Goal: Information Seeking & Learning: Learn about a topic

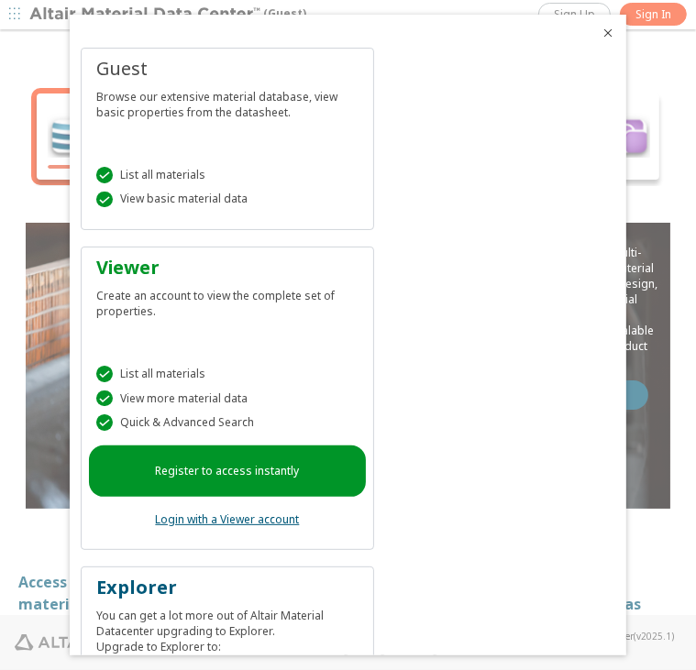
click at [280, 193] on div " View basic material data" at bounding box center [227, 200] width 262 height 16
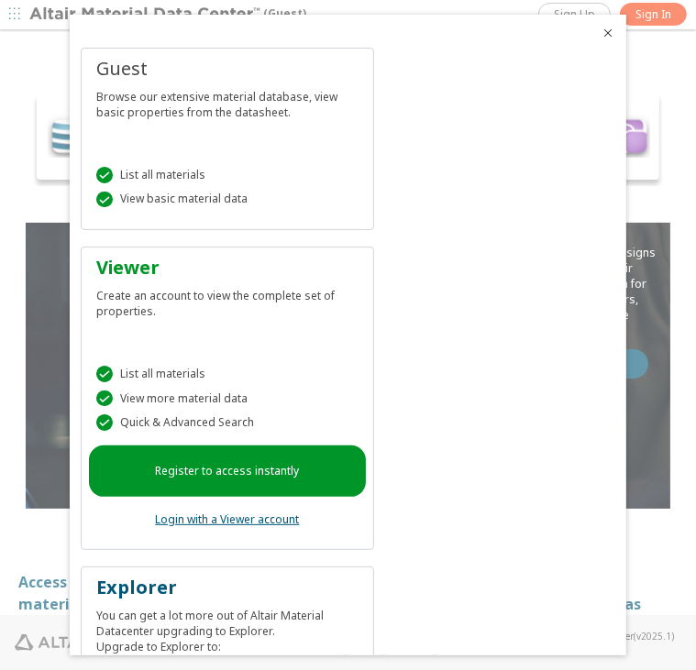
click at [209, 177] on div " List all materials" at bounding box center [227, 175] width 262 height 16
click at [600, 29] on icon "Close" at bounding box center [607, 33] width 15 height 15
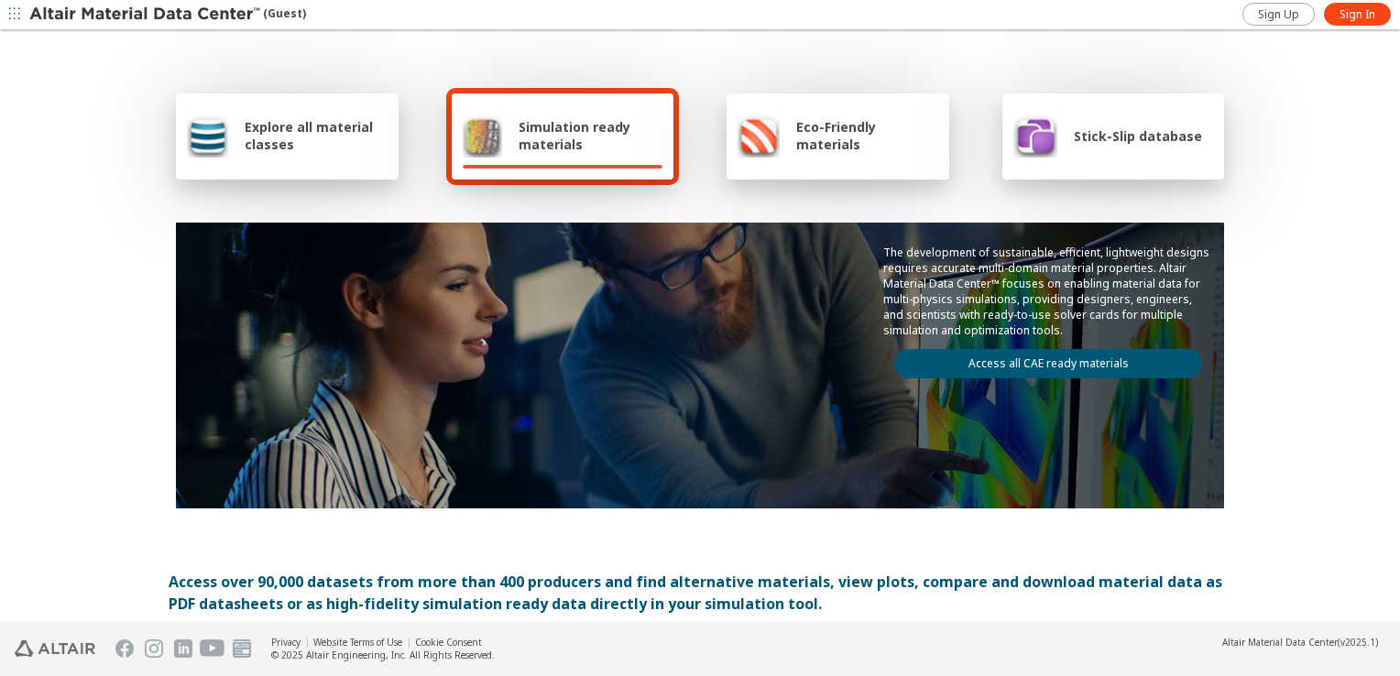
click at [245, 137] on span "Explore all material classes" at bounding box center [316, 135] width 143 height 35
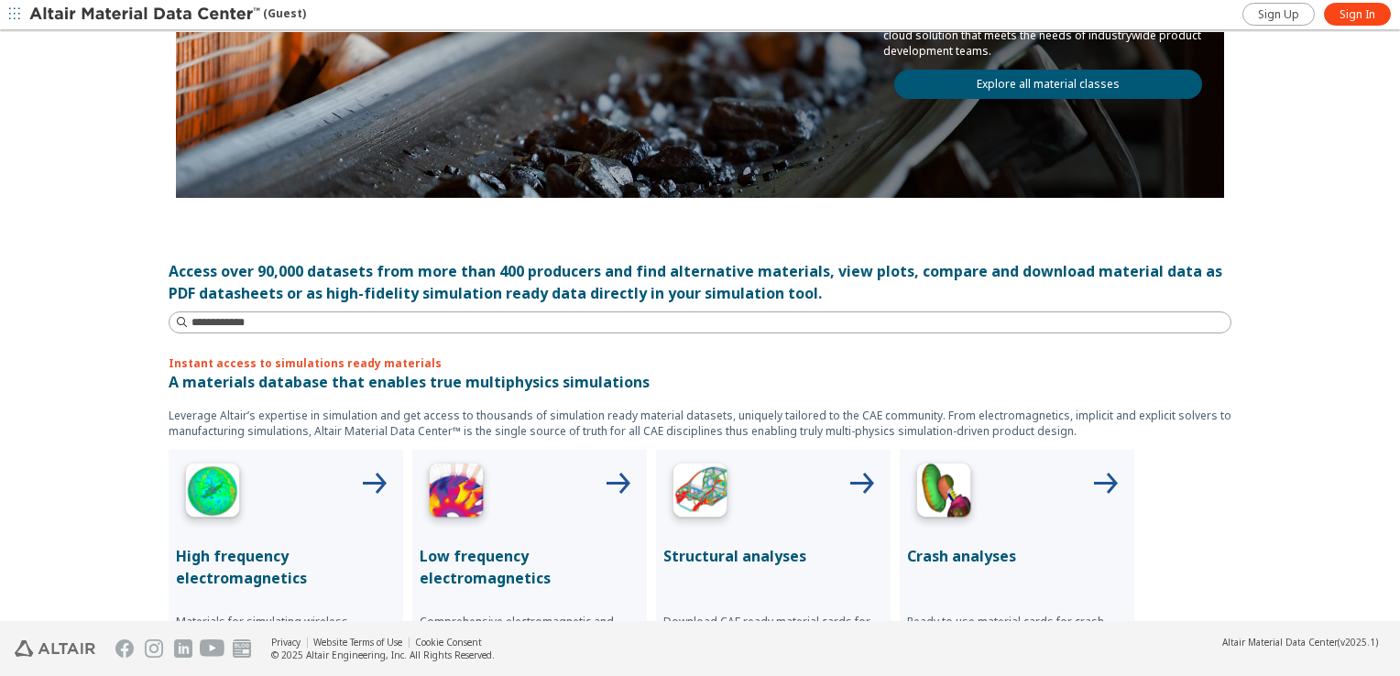
scroll to position [275, 0]
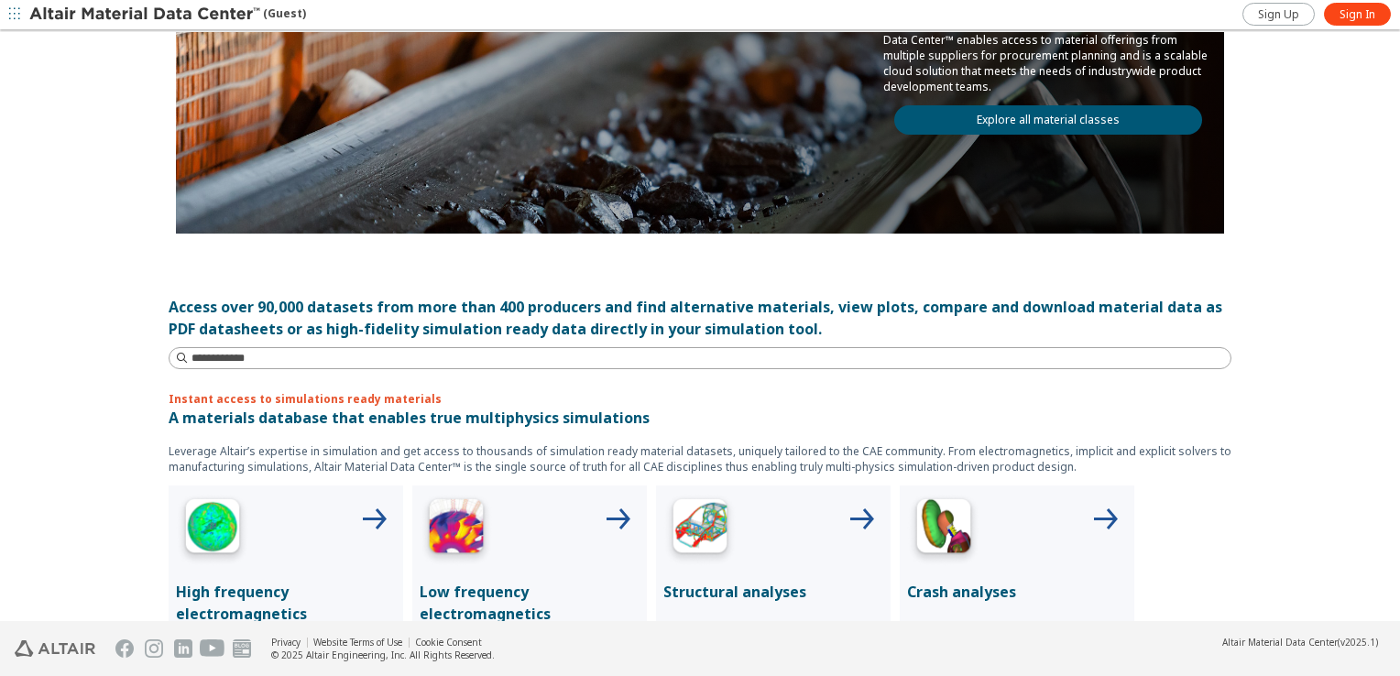
click at [695, 115] on link "Explore all material classes" at bounding box center [1049, 119] width 308 height 29
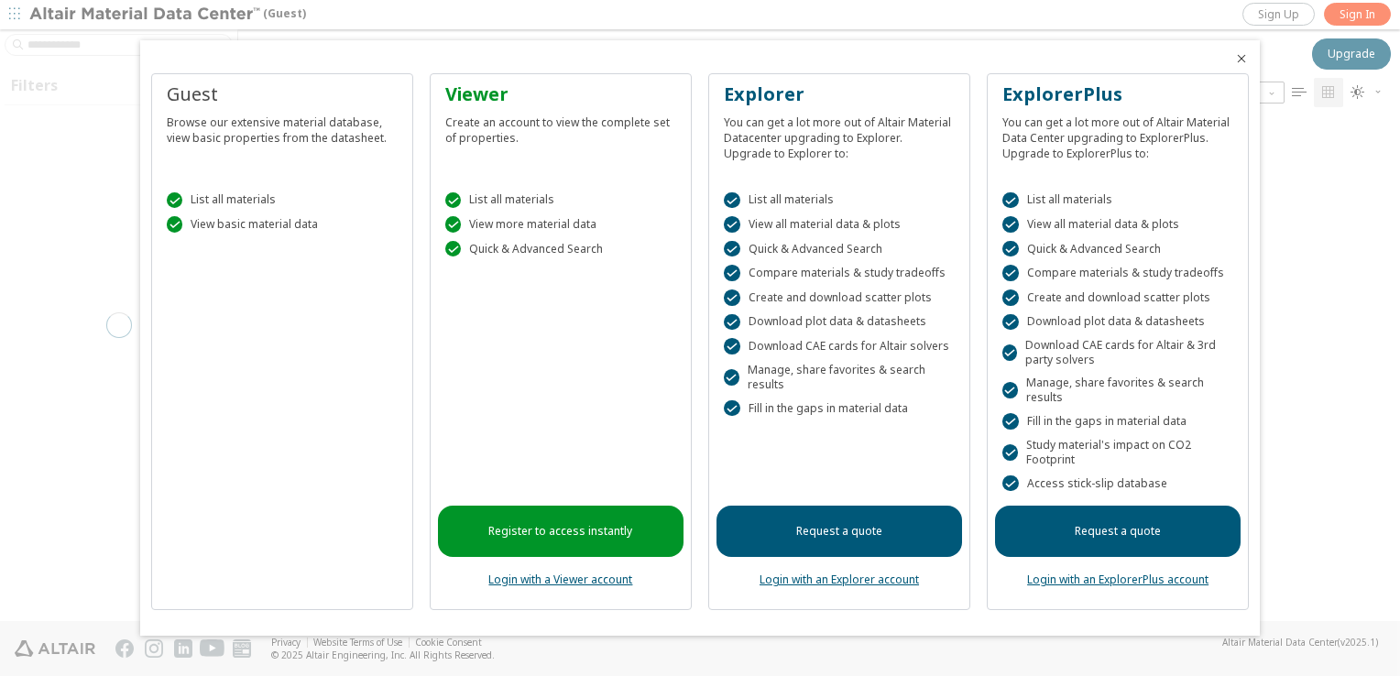
click at [268, 474] on div "Guest Browse our extensive material database, view basic properties from the da…" at bounding box center [282, 342] width 262 height 538
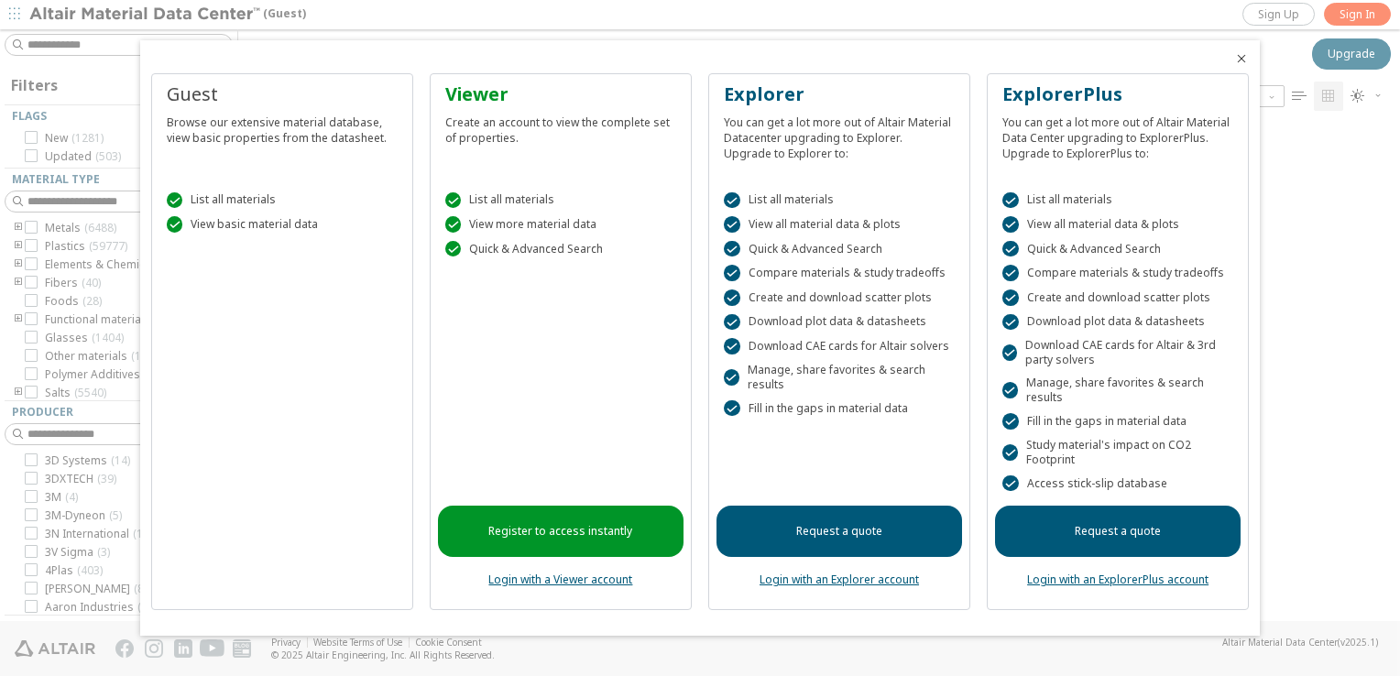
click at [1243, 61] on icon "Close" at bounding box center [1242, 58] width 15 height 15
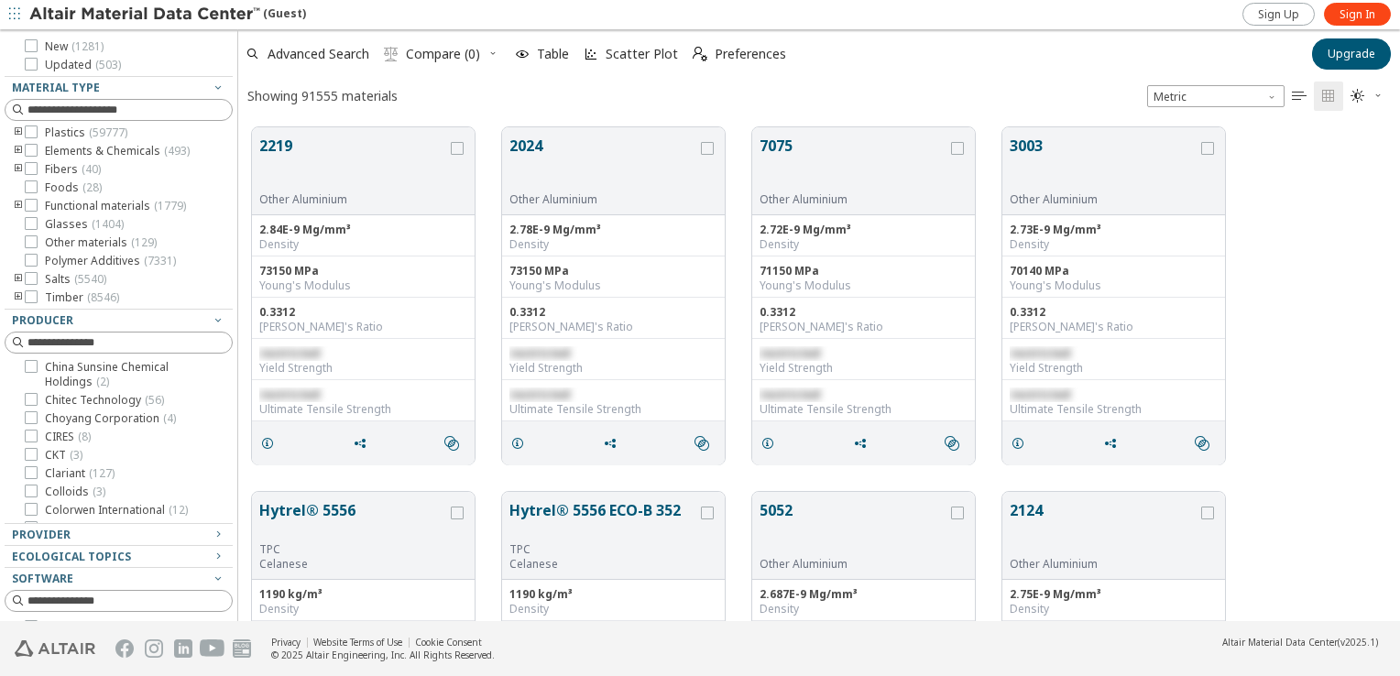
scroll to position [2566, 0]
click at [159, 536] on div "Provider" at bounding box center [111, 535] width 199 height 15
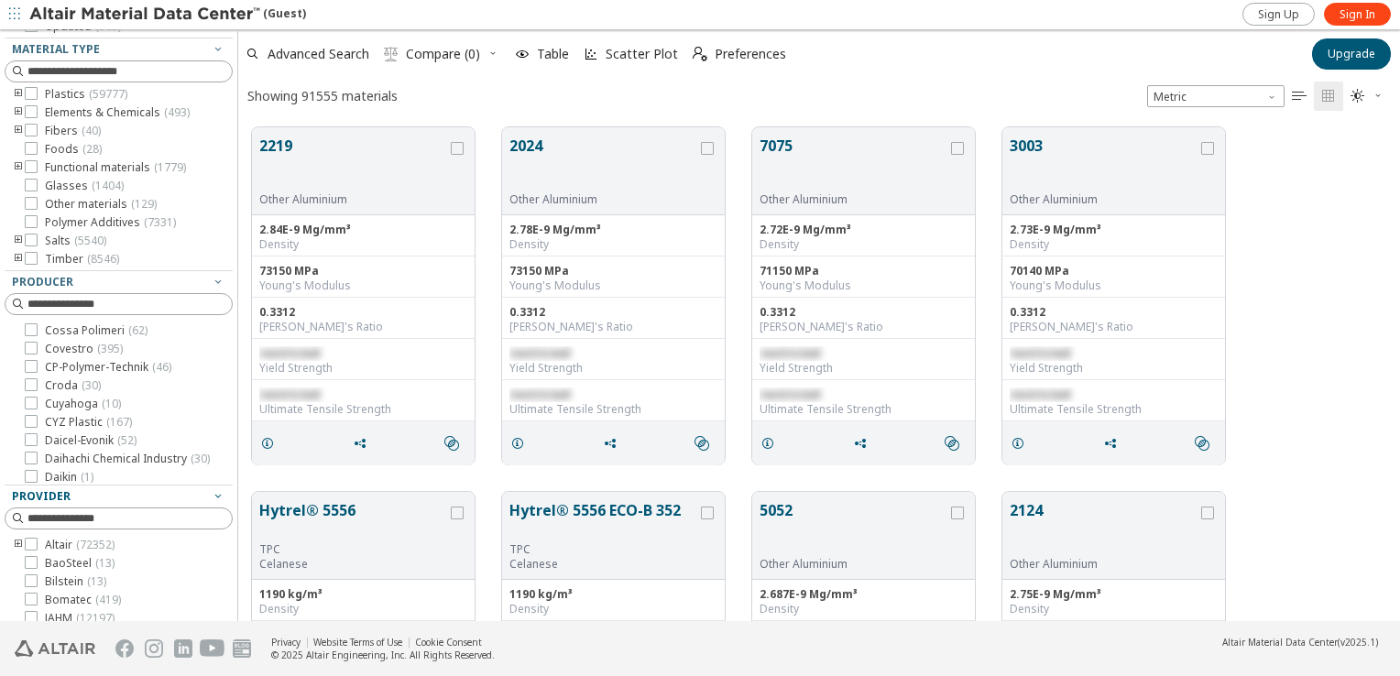
scroll to position [275, 0]
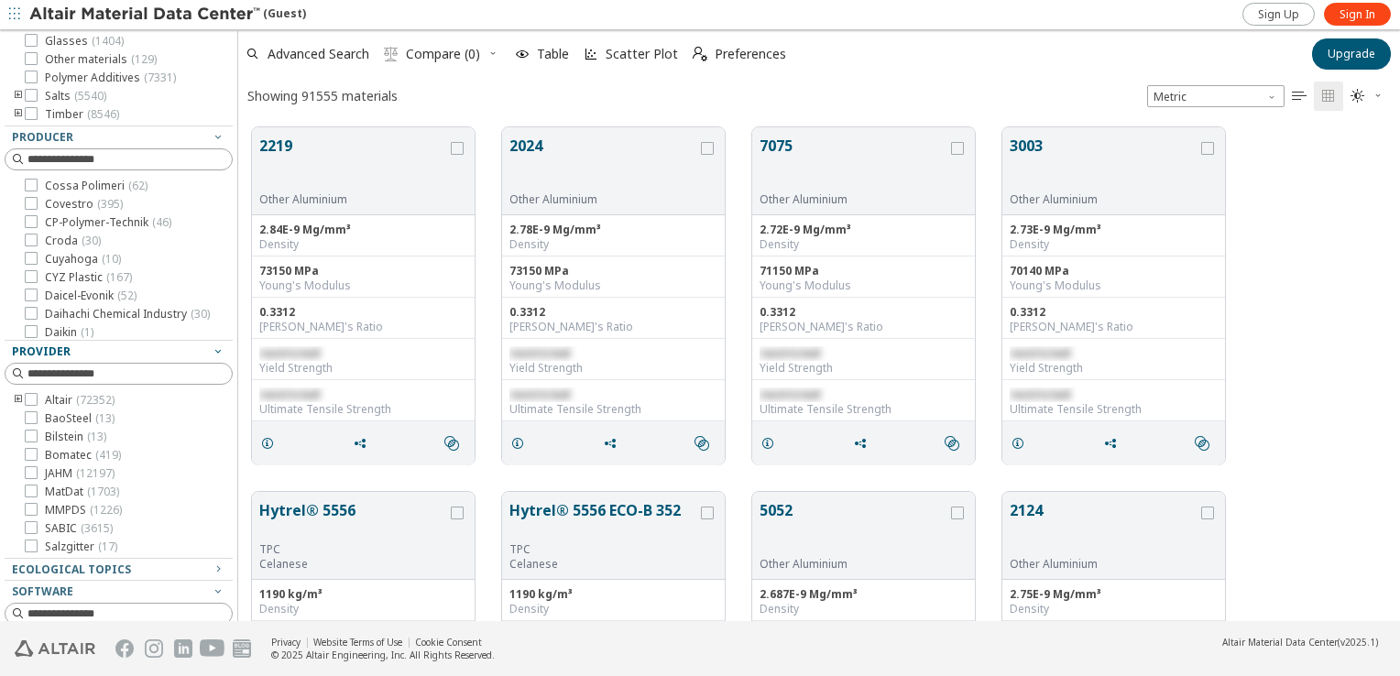
click at [161, 352] on div "Provider" at bounding box center [111, 352] width 199 height 15
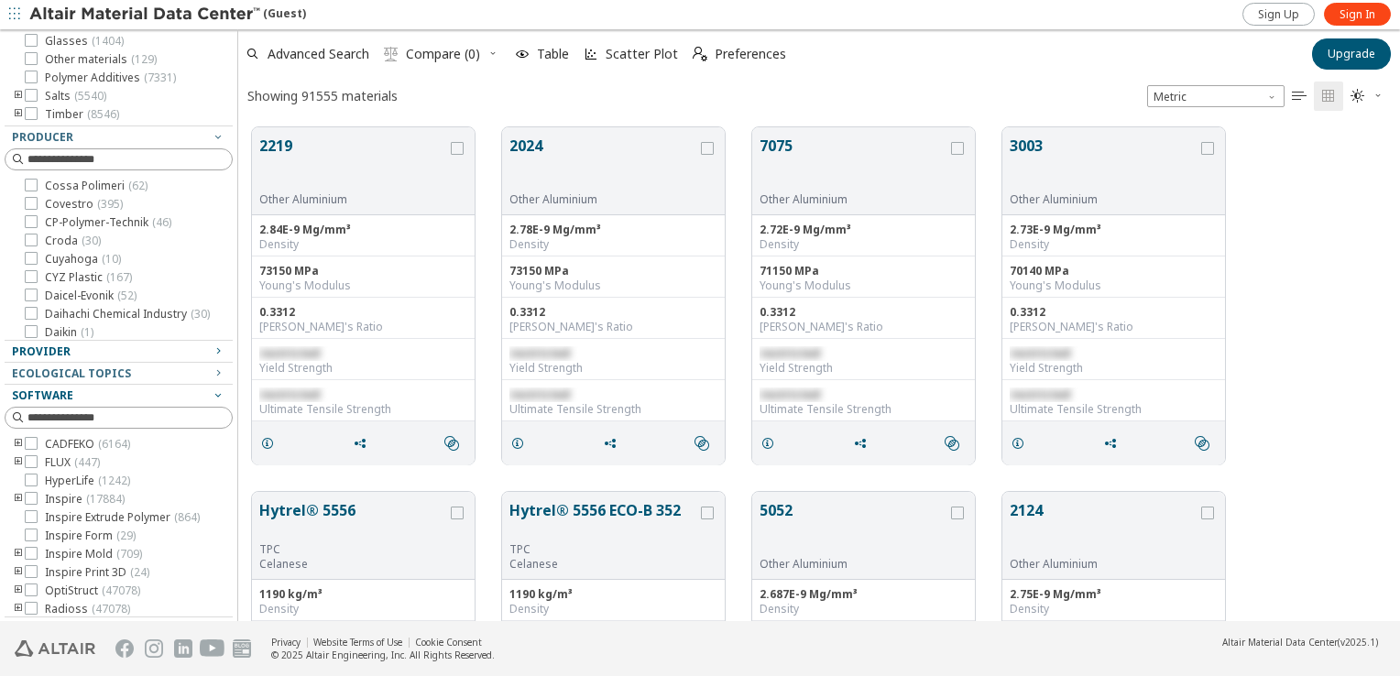
click at [121, 398] on div "Software" at bounding box center [111, 396] width 199 height 15
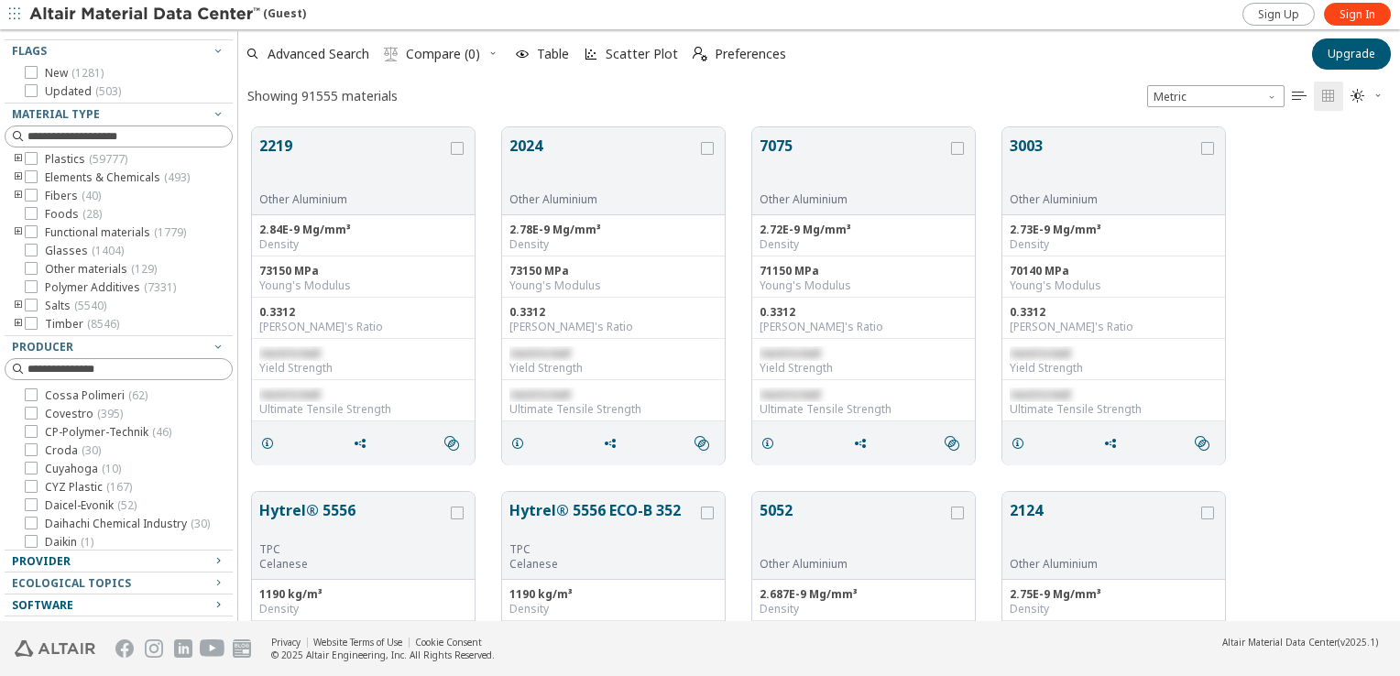
scroll to position [64, 0]
click at [132, 357] on span "Producer" at bounding box center [119, 348] width 214 height 22
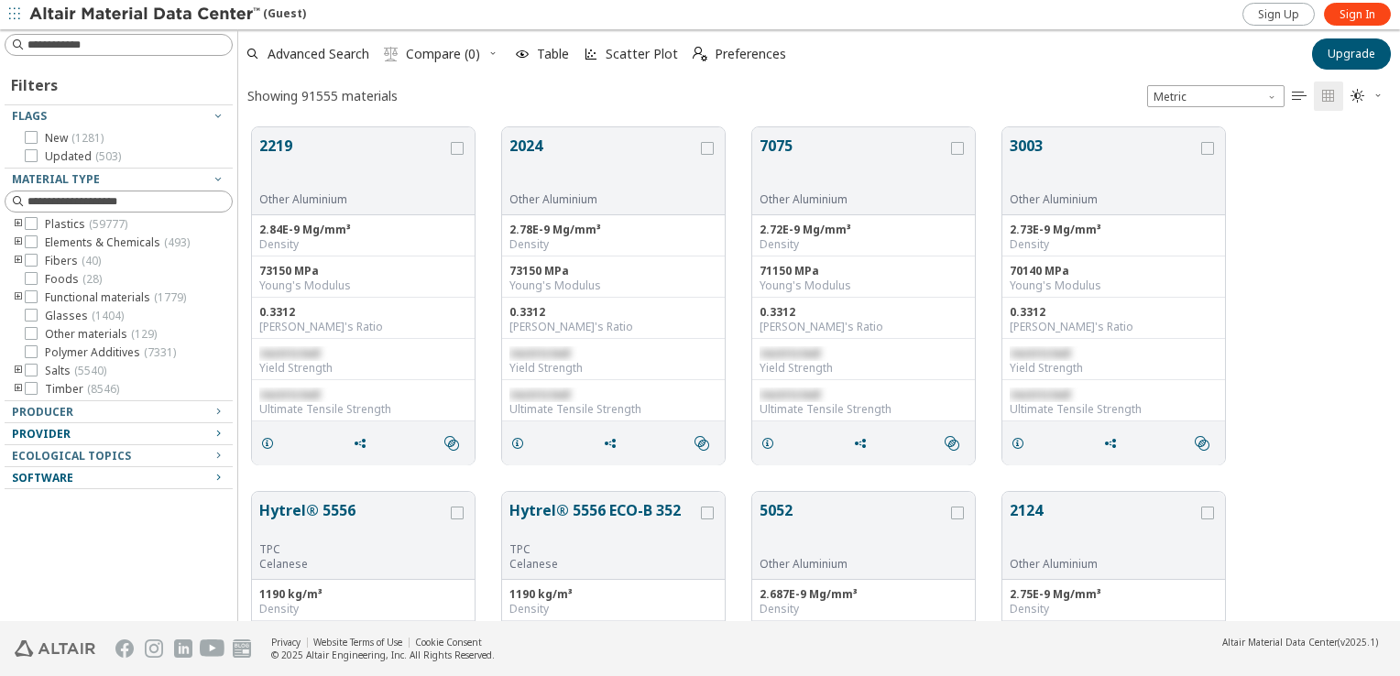
scroll to position [0, 0]
click at [1197, 93] on span "Metric" at bounding box center [1215, 96] width 137 height 22
click at [273, 56] on span "Advanced Search" at bounding box center [319, 54] width 102 height 13
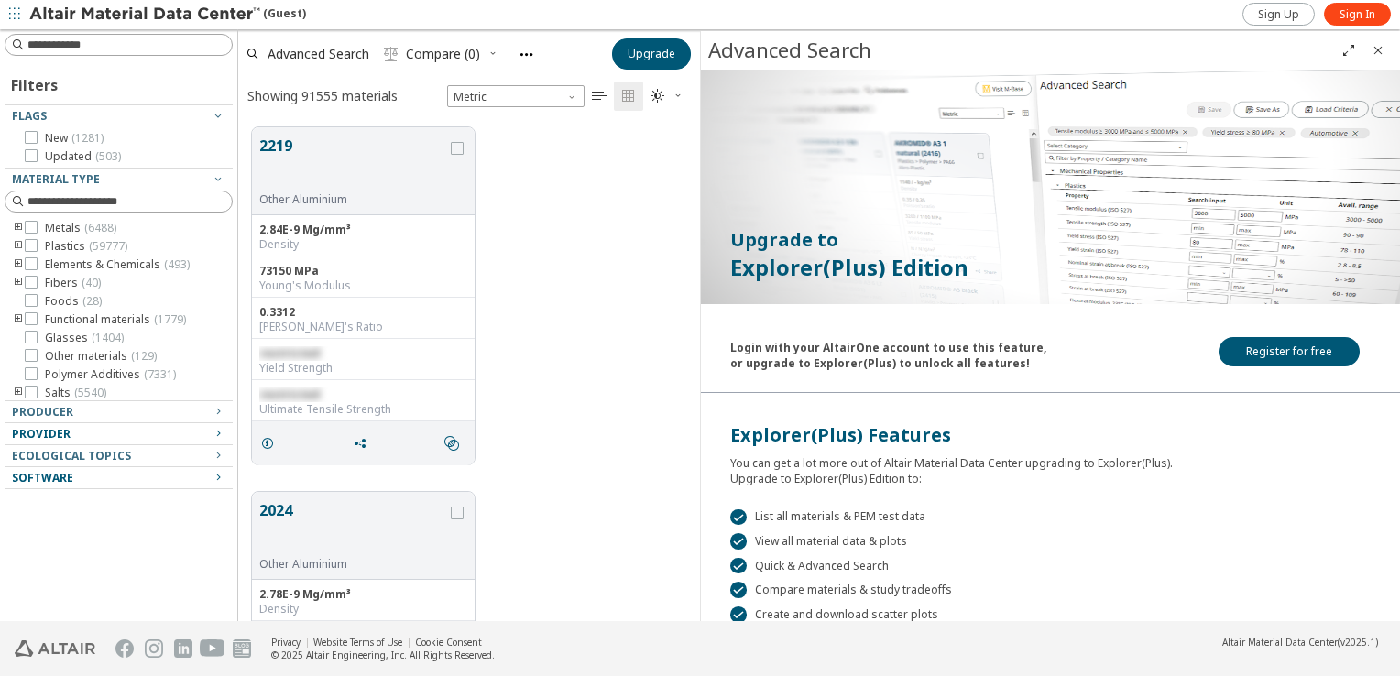
click at [1378, 51] on icon "Close" at bounding box center [1378, 50] width 15 height 15
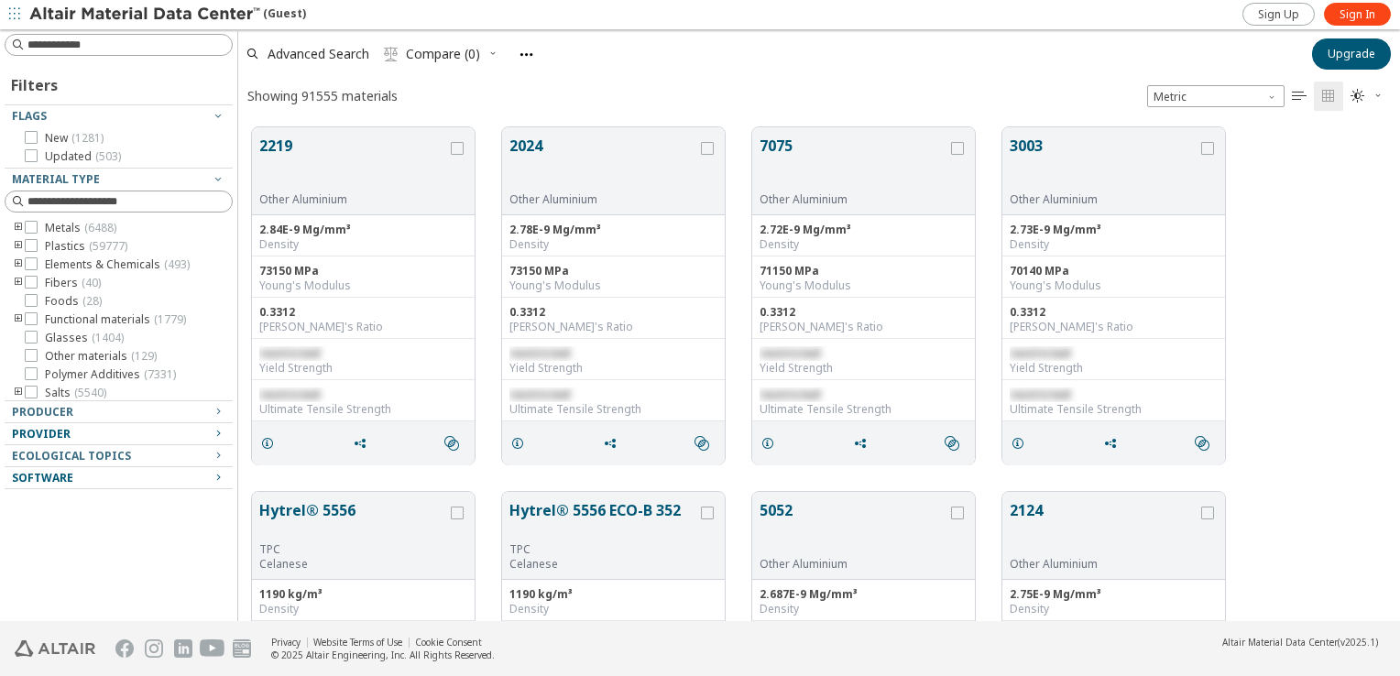
scroll to position [495, 1147]
